Goal: Transaction & Acquisition: Purchase product/service

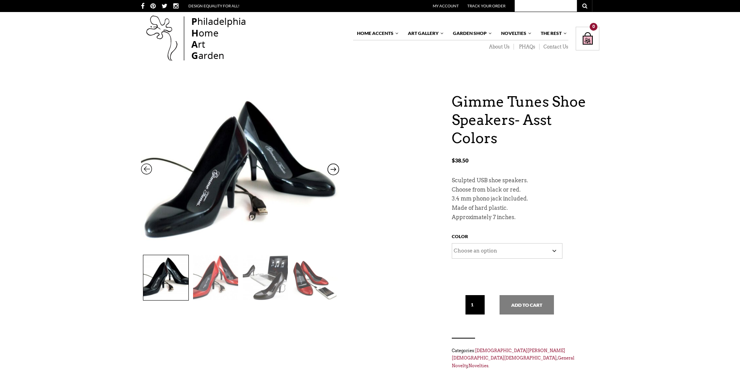
click at [553, 253] on select "Choose an option Black Red" at bounding box center [507, 251] width 111 height 16
click at [452, 243] on select "Choose an option Black Red" at bounding box center [507, 251] width 111 height 16
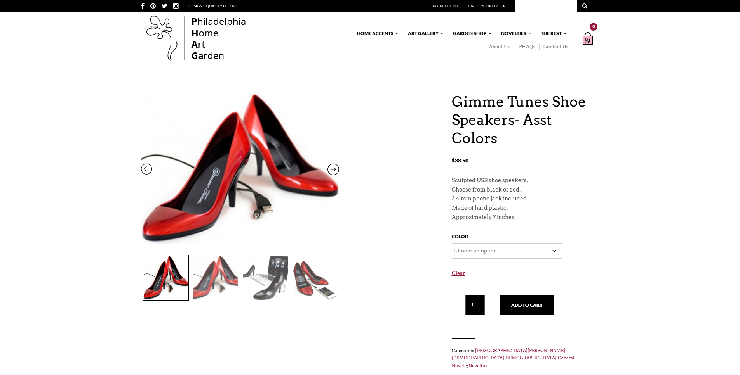
click at [553, 250] on select "Choose an option Black Red" at bounding box center [507, 251] width 111 height 16
click at [452, 243] on select "Choose an option Black Red" at bounding box center [507, 251] width 111 height 16
select select "Black"
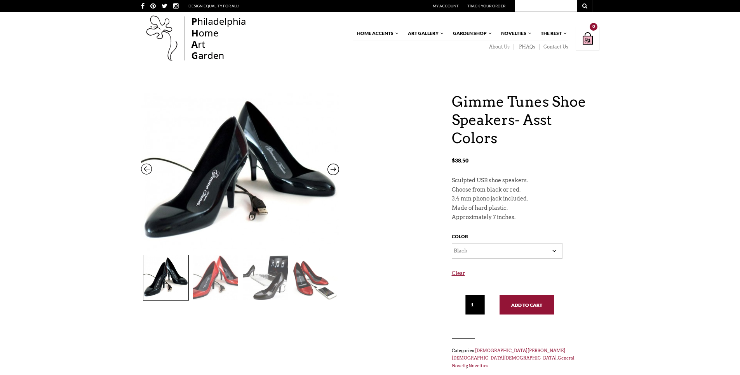
click at [529, 303] on button "Add to cart" at bounding box center [526, 304] width 54 height 19
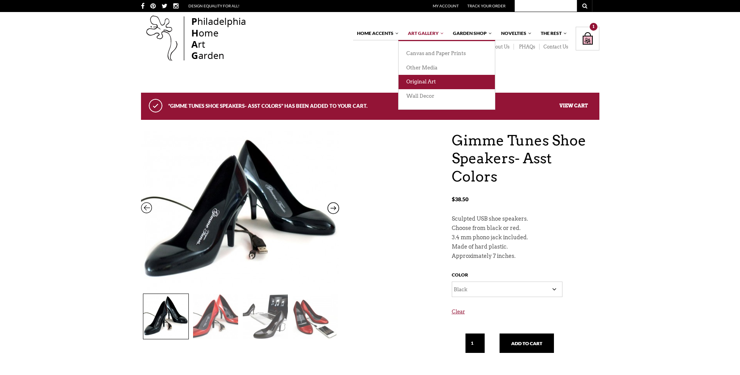
click at [431, 84] on link "Original Art" at bounding box center [446, 82] width 96 height 14
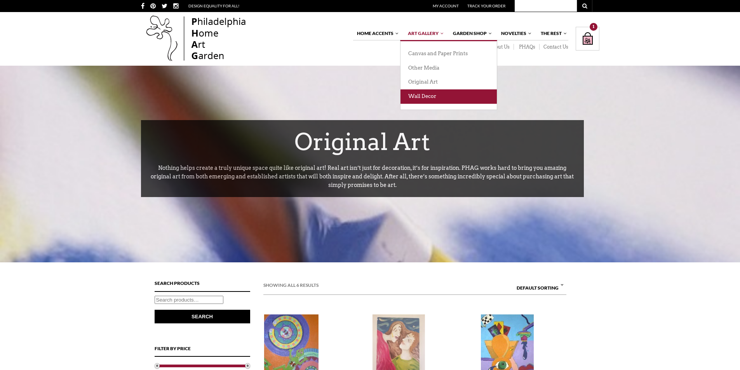
click at [434, 94] on link "Wall Decor" at bounding box center [448, 96] width 96 height 14
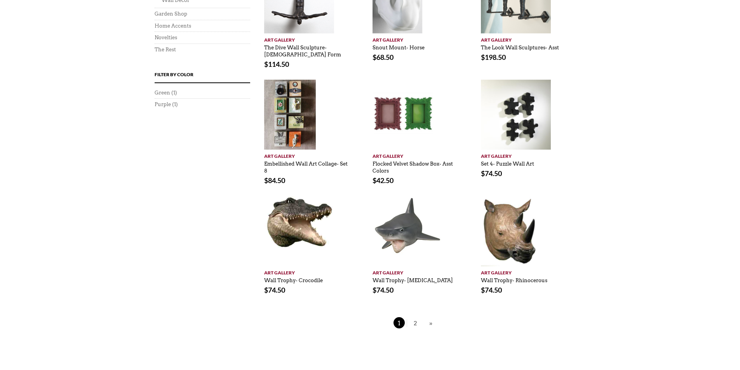
scroll to position [466, 0]
click at [413, 317] on span "2" at bounding box center [415, 321] width 12 height 11
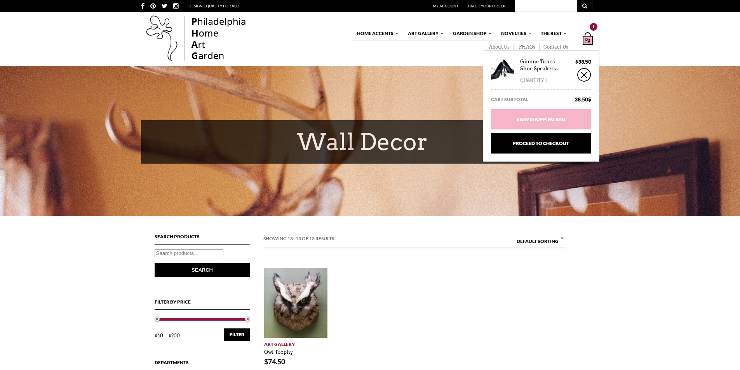
click at [584, 38] on div "Shopping Bag $ 38.50 / 1 item(s) 1" at bounding box center [587, 39] width 24 height 24
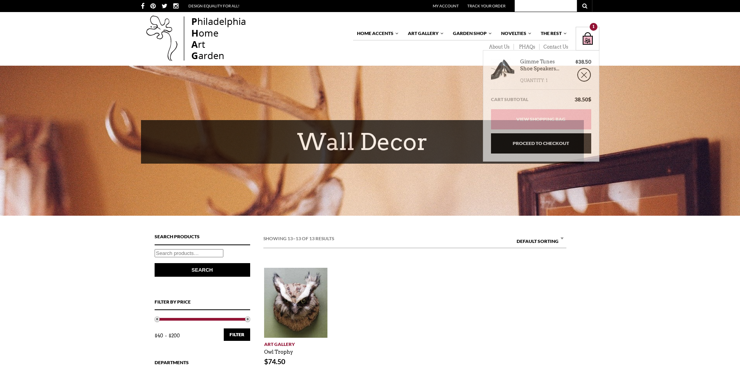
click at [583, 43] on div "Shopping Bag $ 38.50 / 1 item(s) 1" at bounding box center [587, 39] width 24 height 24
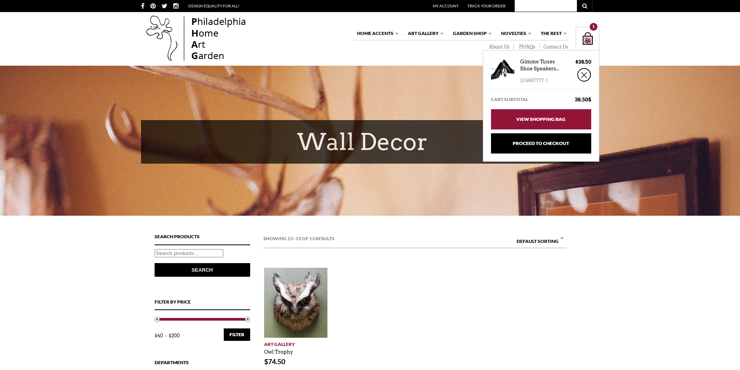
click at [557, 118] on link "View Shopping Bag" at bounding box center [541, 119] width 100 height 20
